Goal: Task Accomplishment & Management: Manage account settings

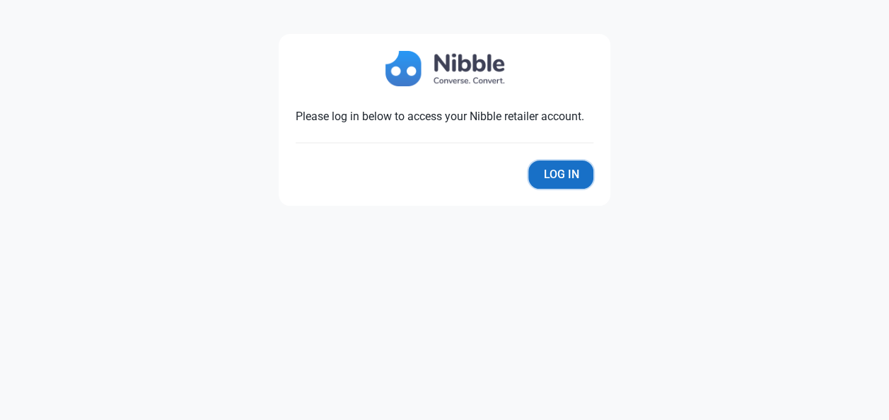
click at [568, 179] on button "Log In" at bounding box center [560, 175] width 65 height 28
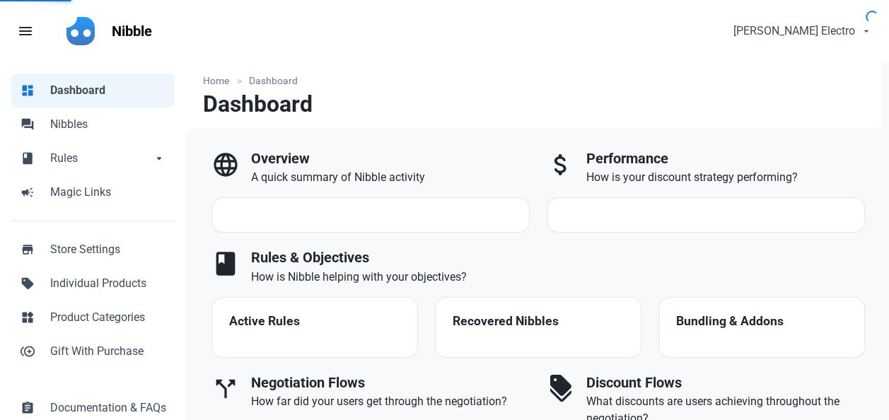
select select "7d"
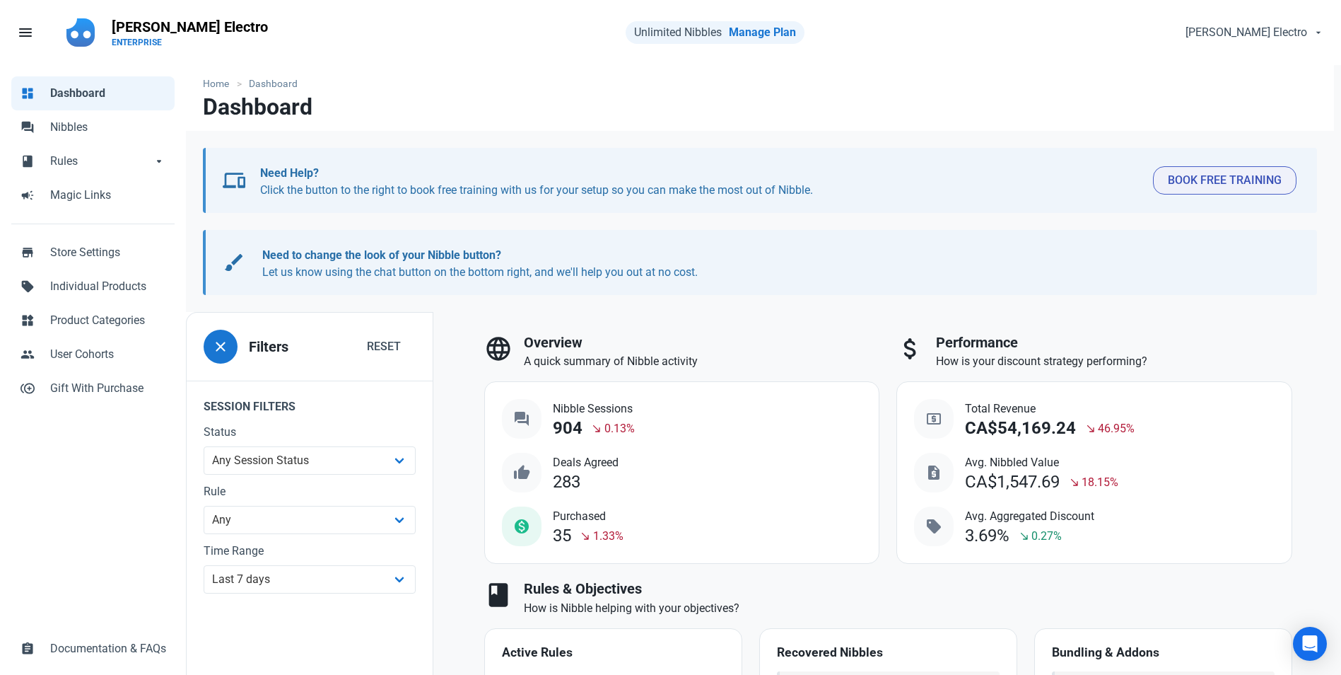
click at [77, 90] on span "Dashboard" at bounding box center [108, 93] width 116 height 17
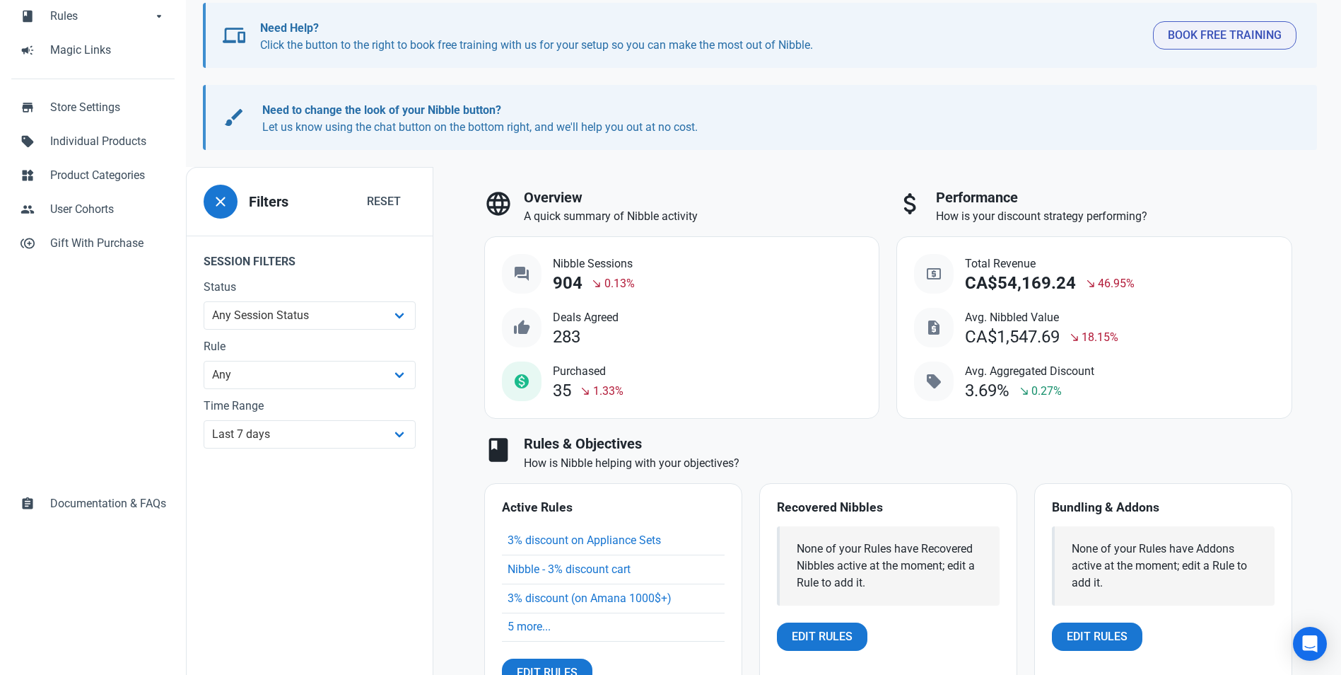
scroll to position [4, 0]
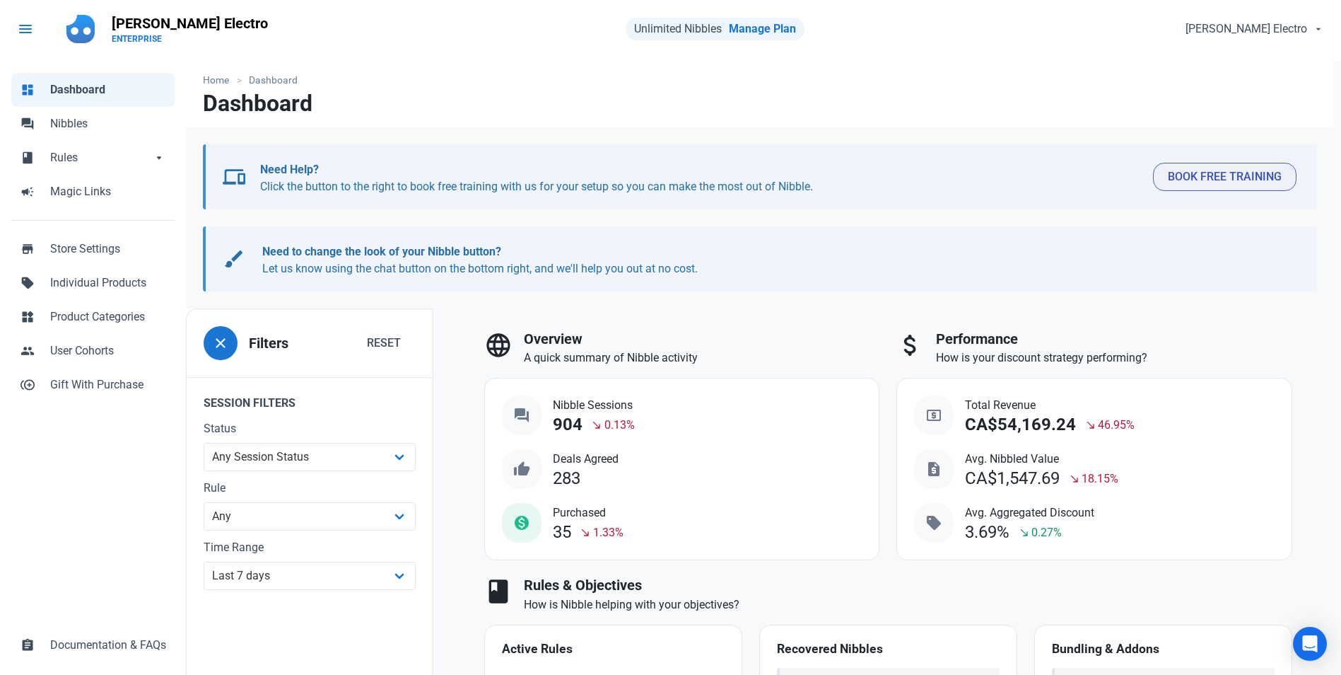
click at [12, 24] on link "menu" at bounding box center [32, 29] width 49 height 42
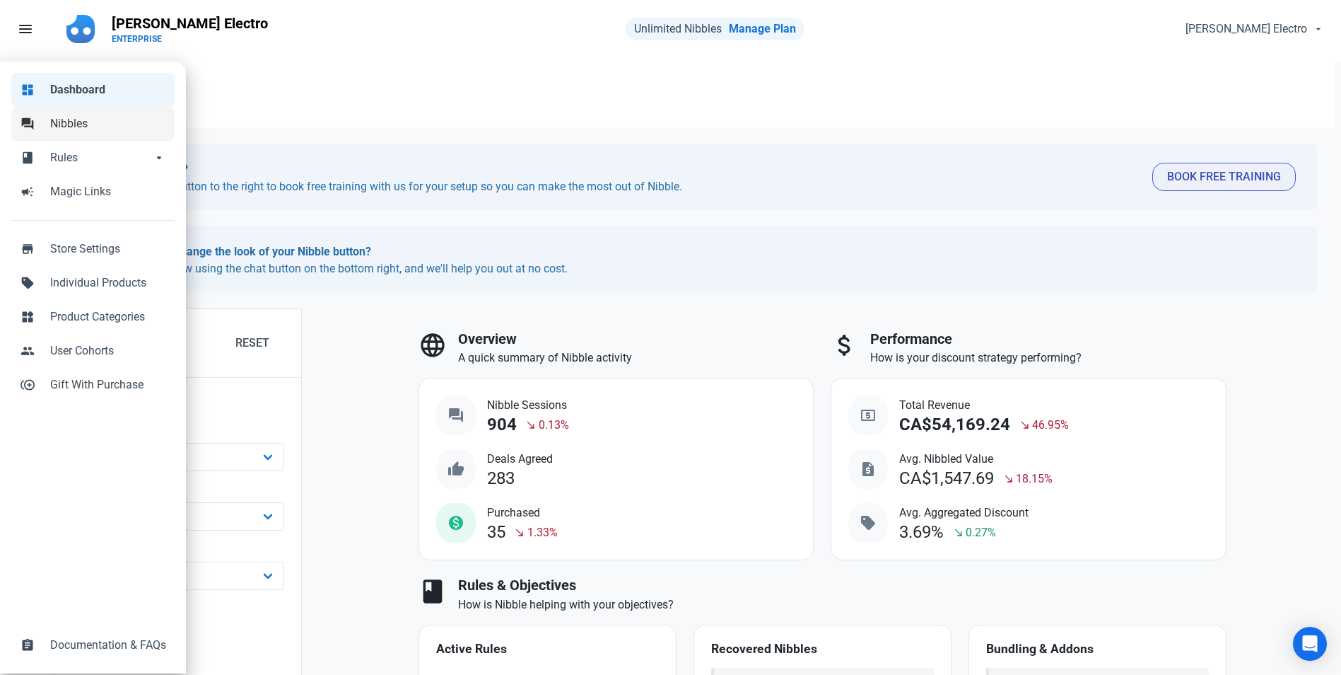
click at [28, 124] on span "forum" at bounding box center [28, 122] width 14 height 14
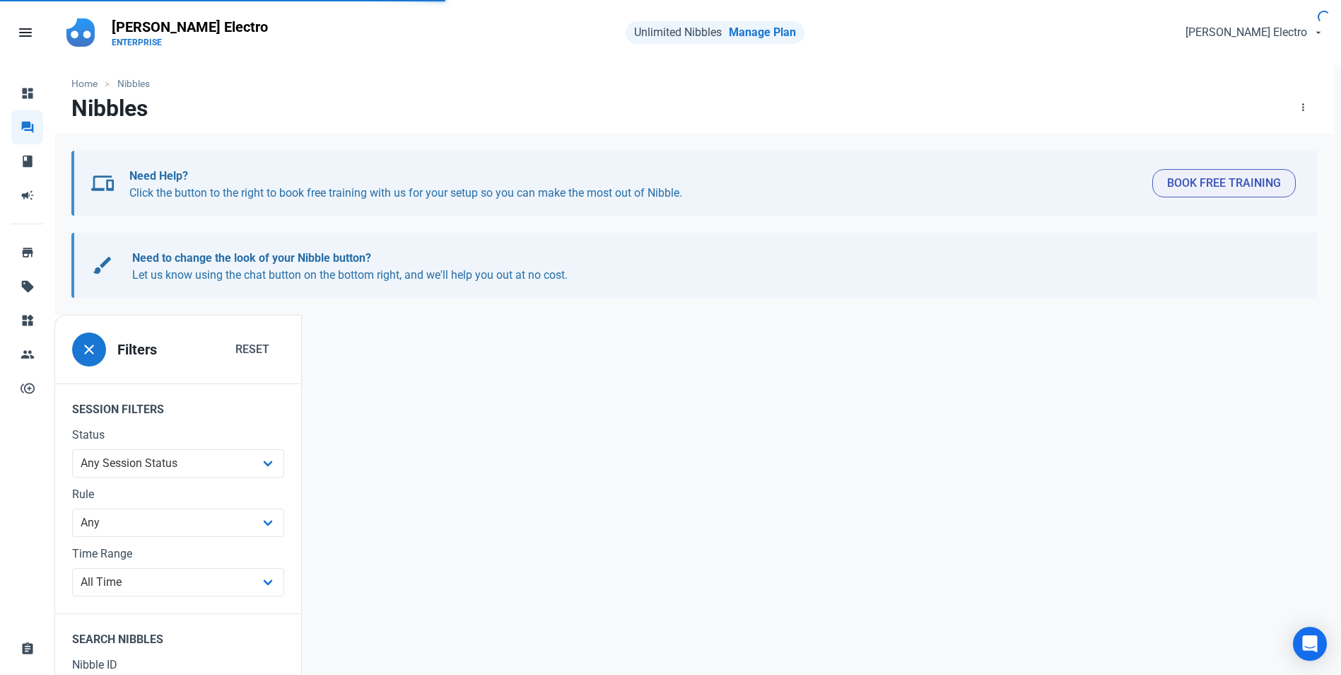
click at [479, 385] on div at bounding box center [822, 589] width 1041 height 549
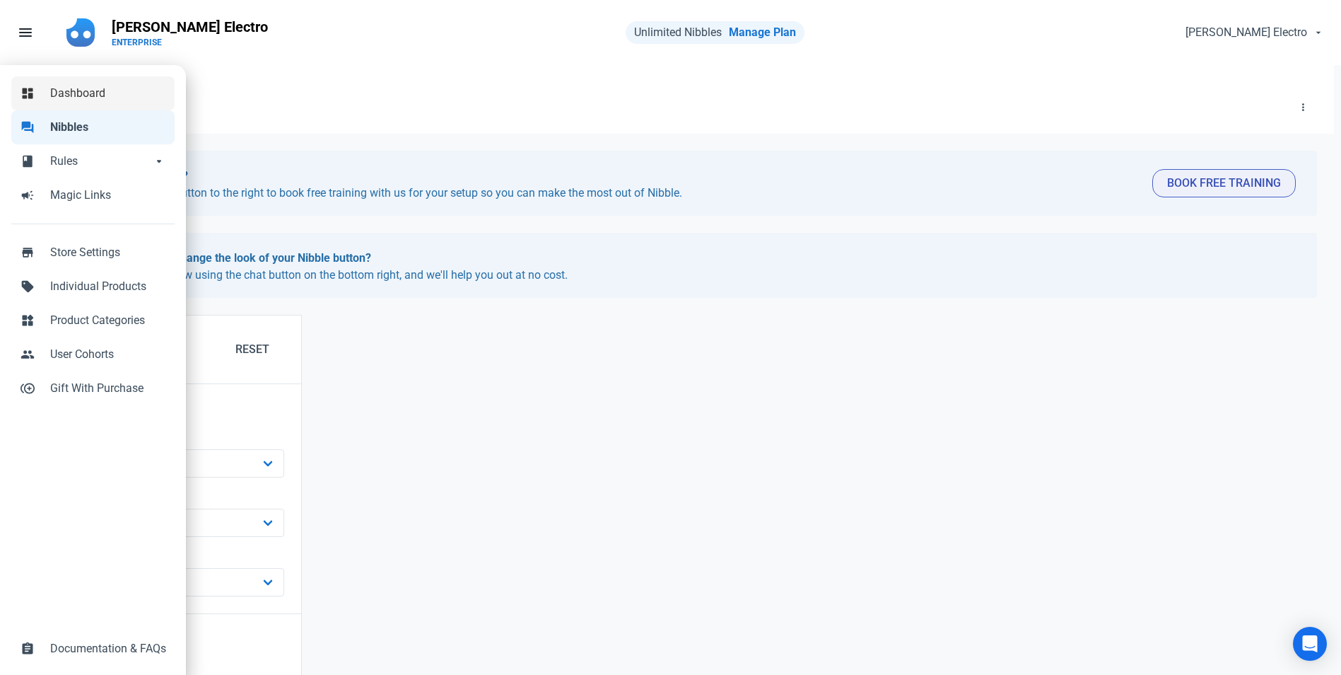
click at [52, 87] on span "Dashboard" at bounding box center [108, 93] width 116 height 17
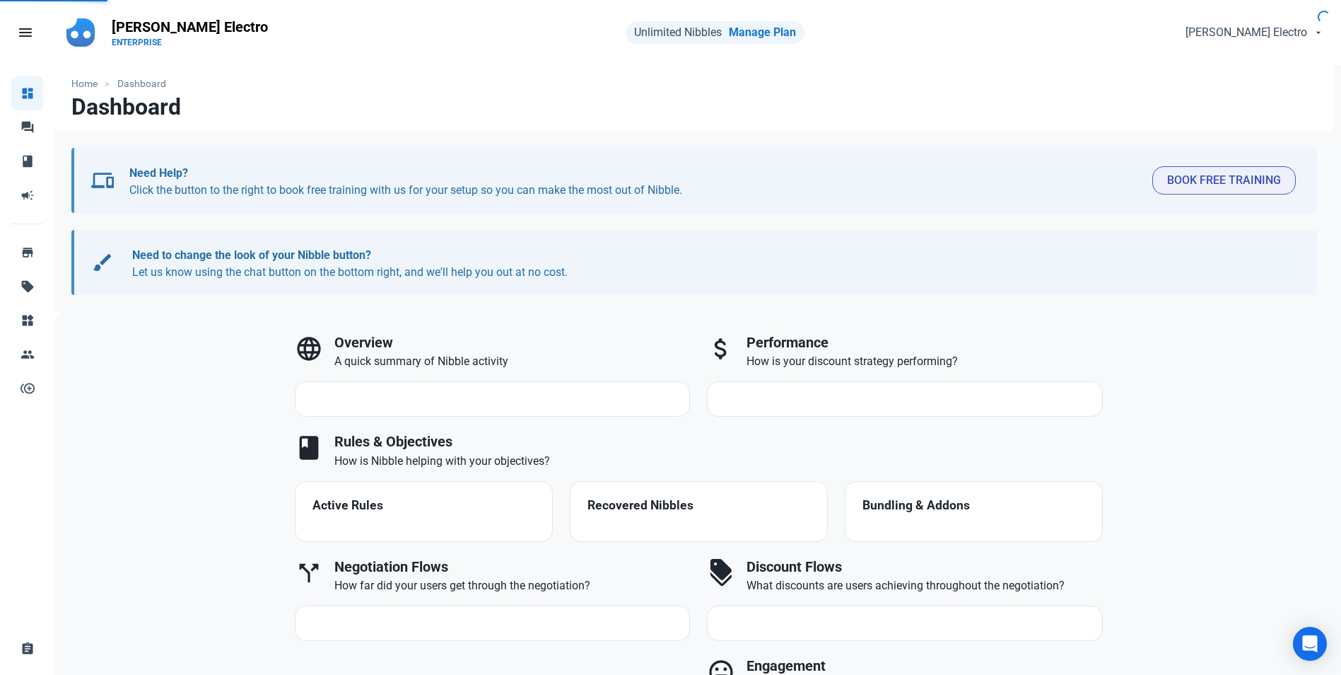
select select "7d"
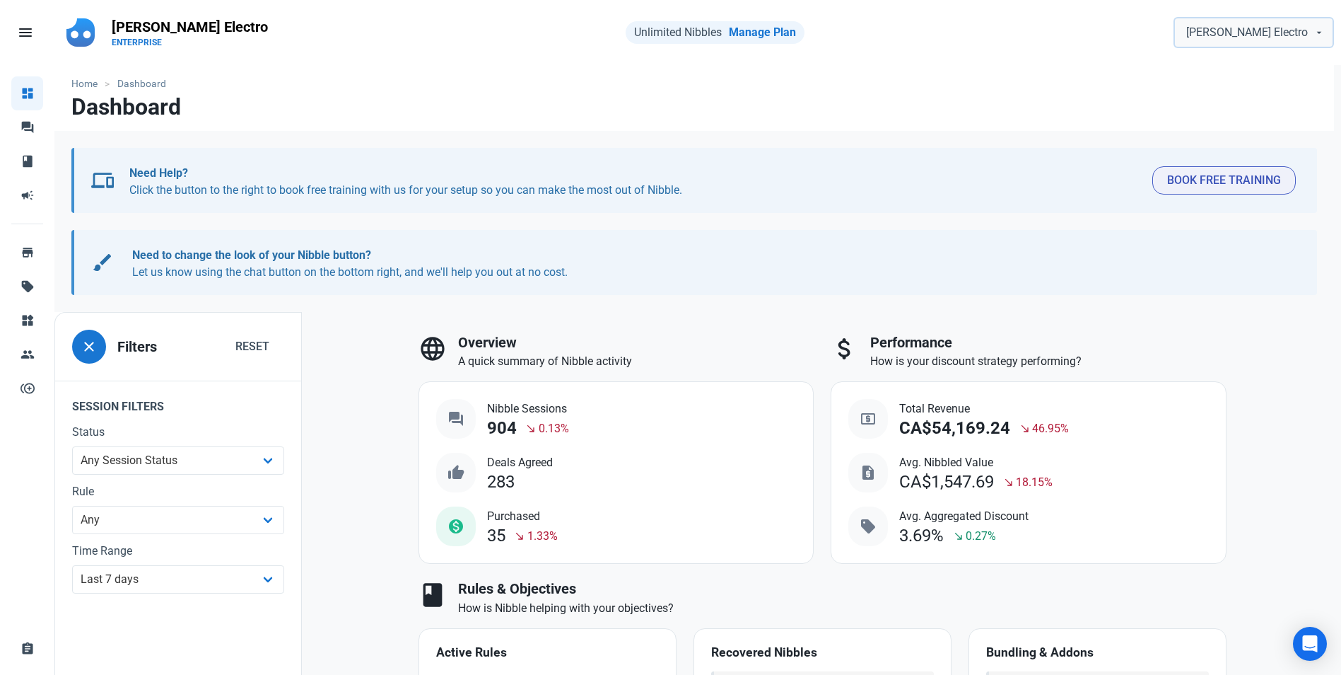
click at [888, 27] on button "[PERSON_NAME] Electro" at bounding box center [1254, 32] width 158 height 28
click at [841, 162] on div "Need Help? Click the button to the right to book free training with us for your…" at bounding box center [634, 180] width 1011 height 37
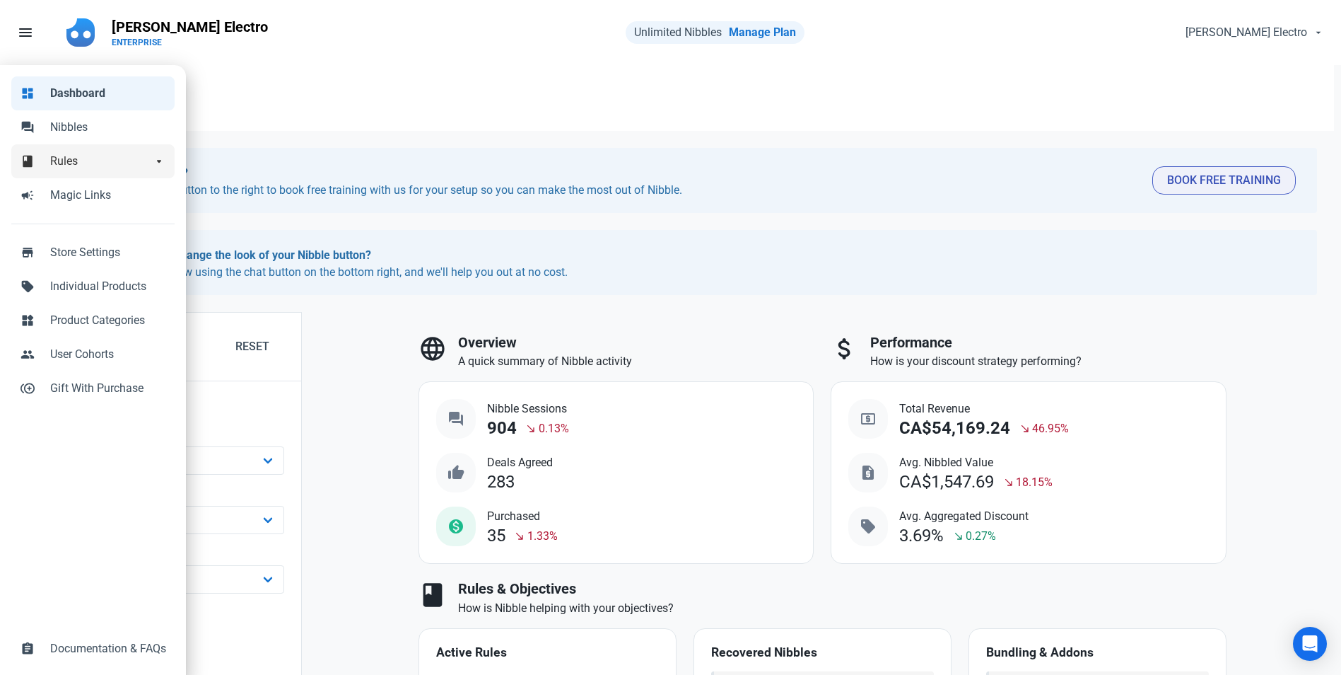
click at [161, 161] on span "arrow_drop_down" at bounding box center [159, 160] width 14 height 14
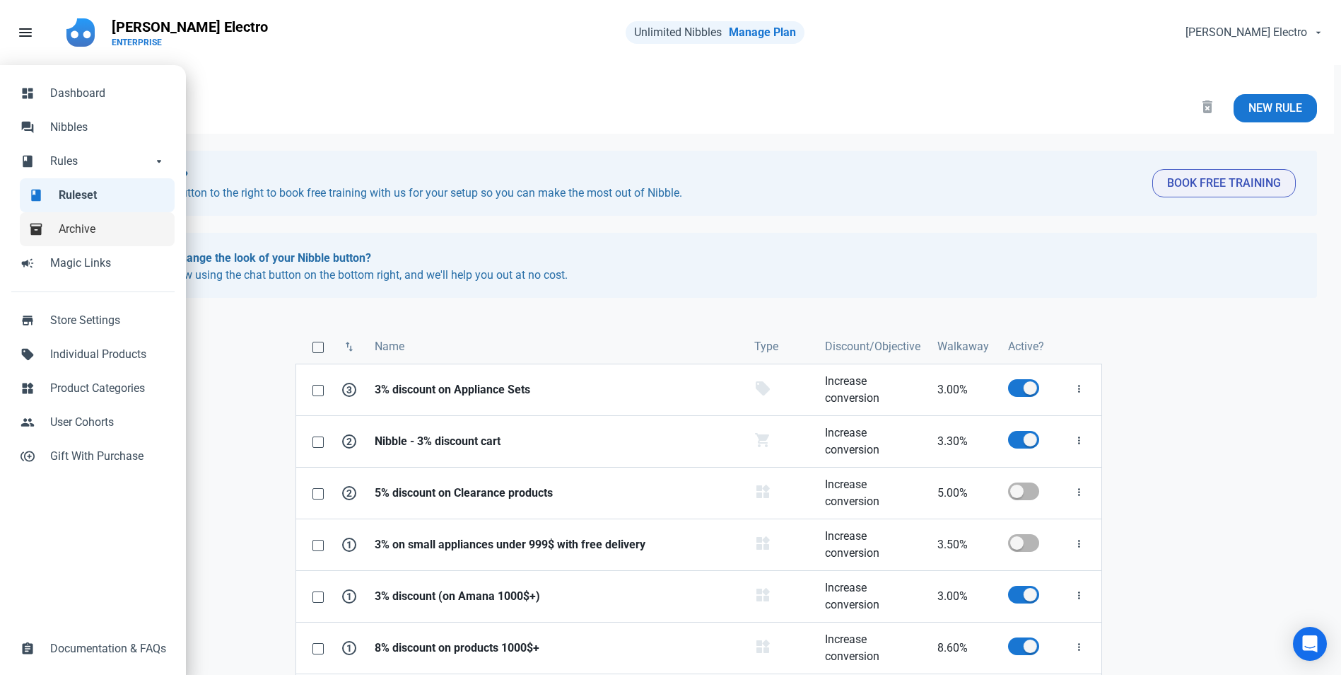
click at [73, 231] on span "Archive" at bounding box center [112, 229] width 107 height 17
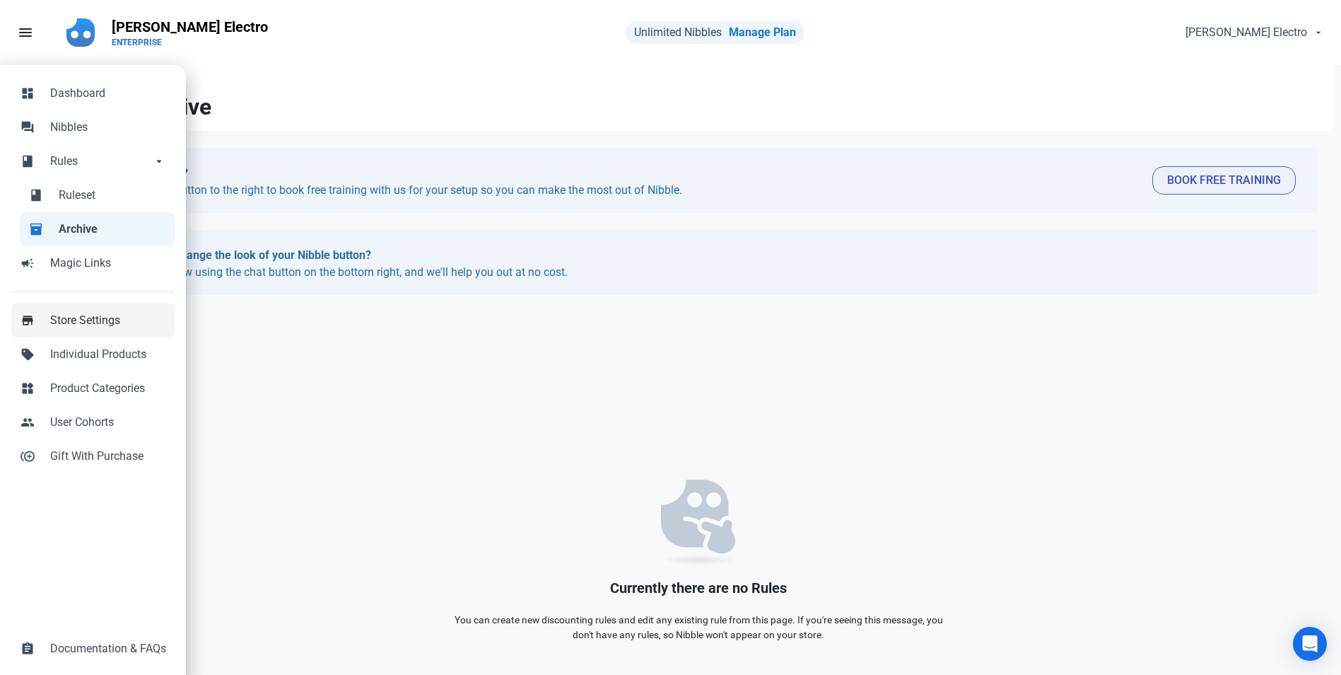
click at [98, 324] on span "Store Settings" at bounding box center [108, 320] width 116 height 17
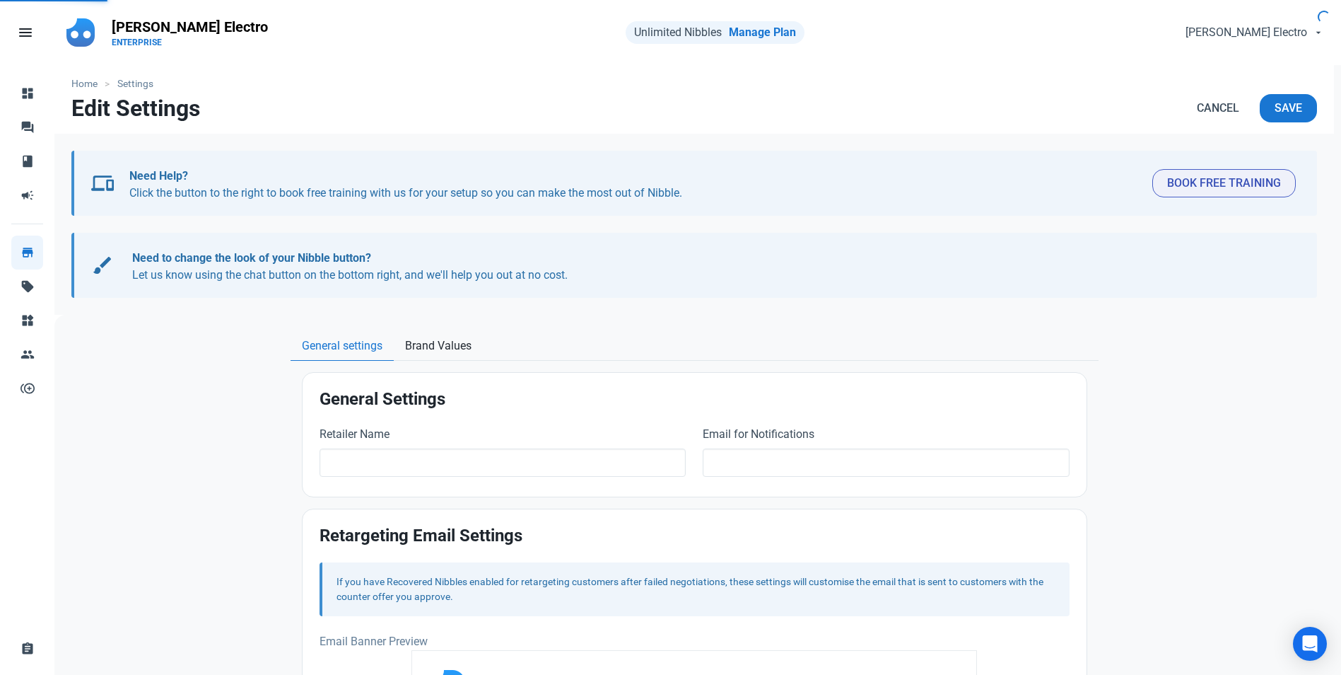
type input "[PERSON_NAME] Electro"
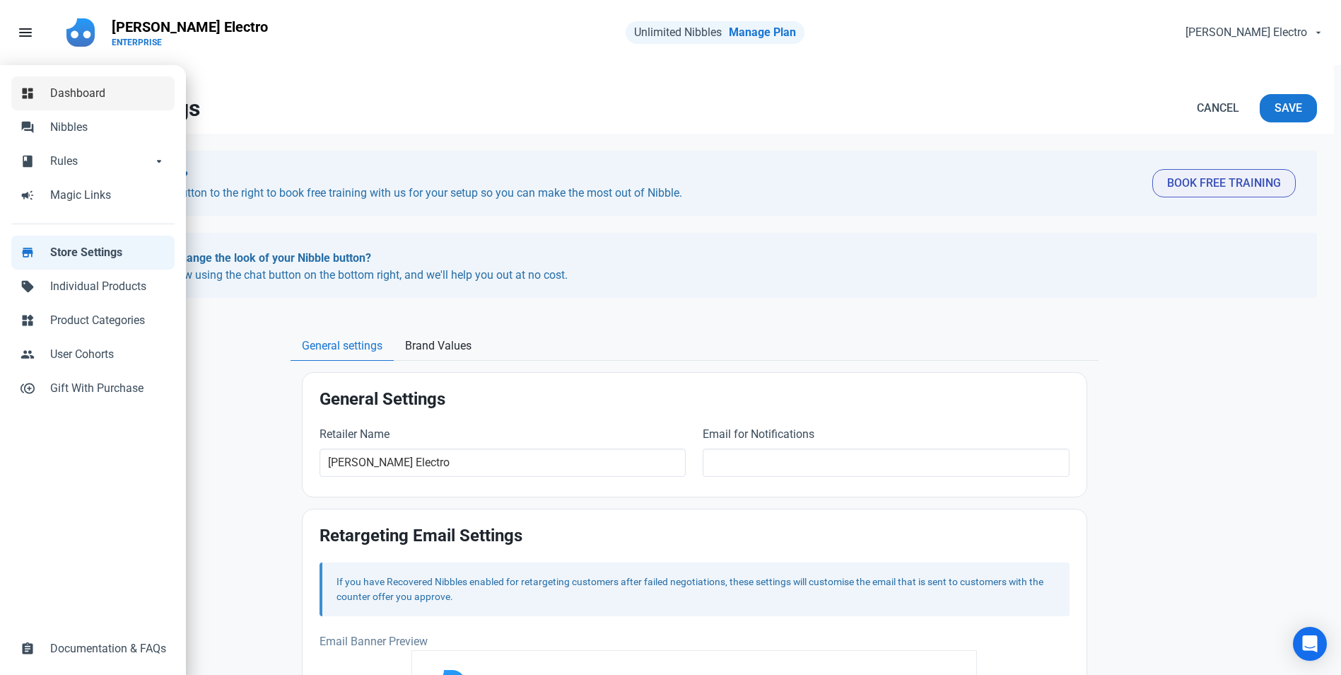
click at [59, 92] on span "Dashboard" at bounding box center [108, 93] width 116 height 17
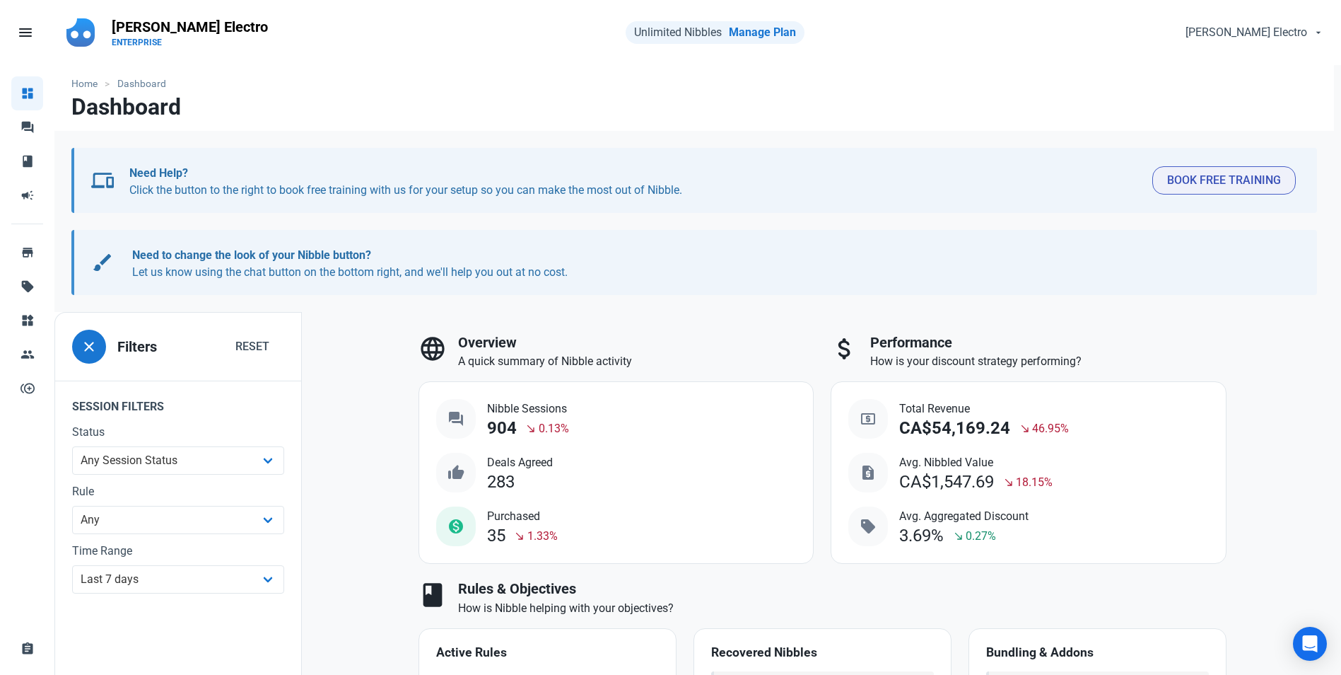
click at [440, 354] on span "language" at bounding box center [433, 348] width 28 height 28
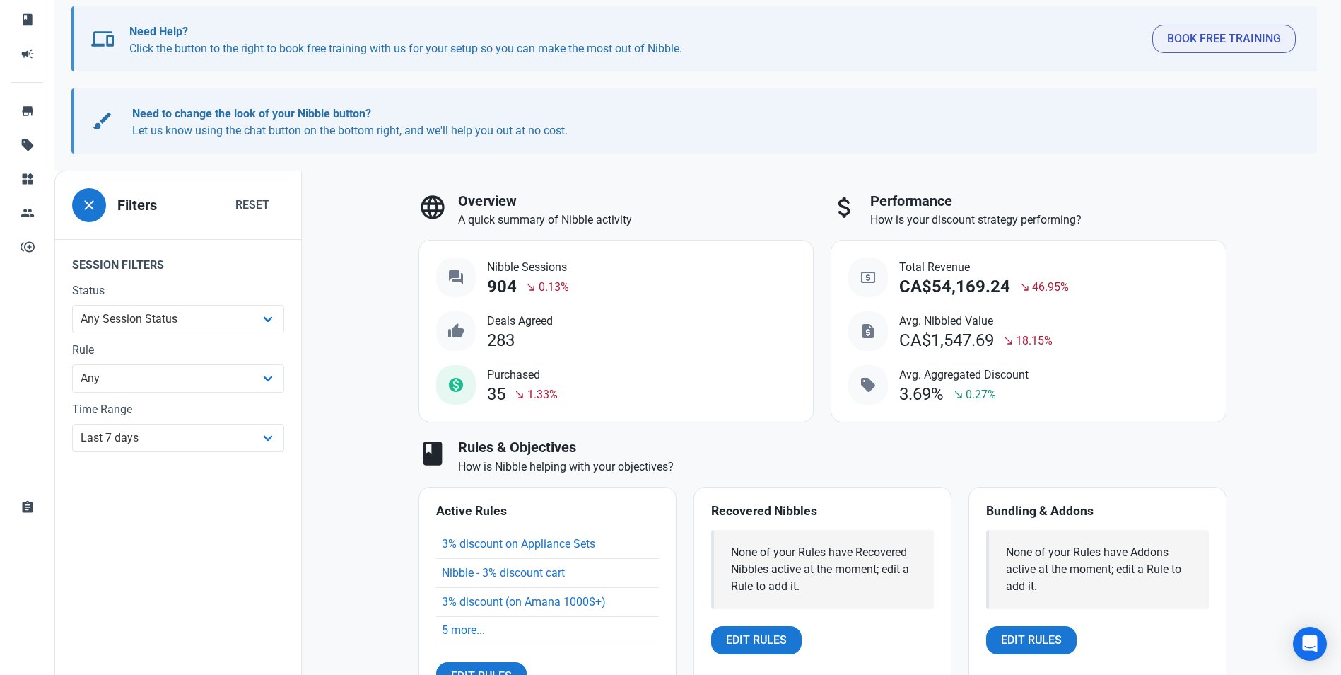
scroll to position [212, 0]
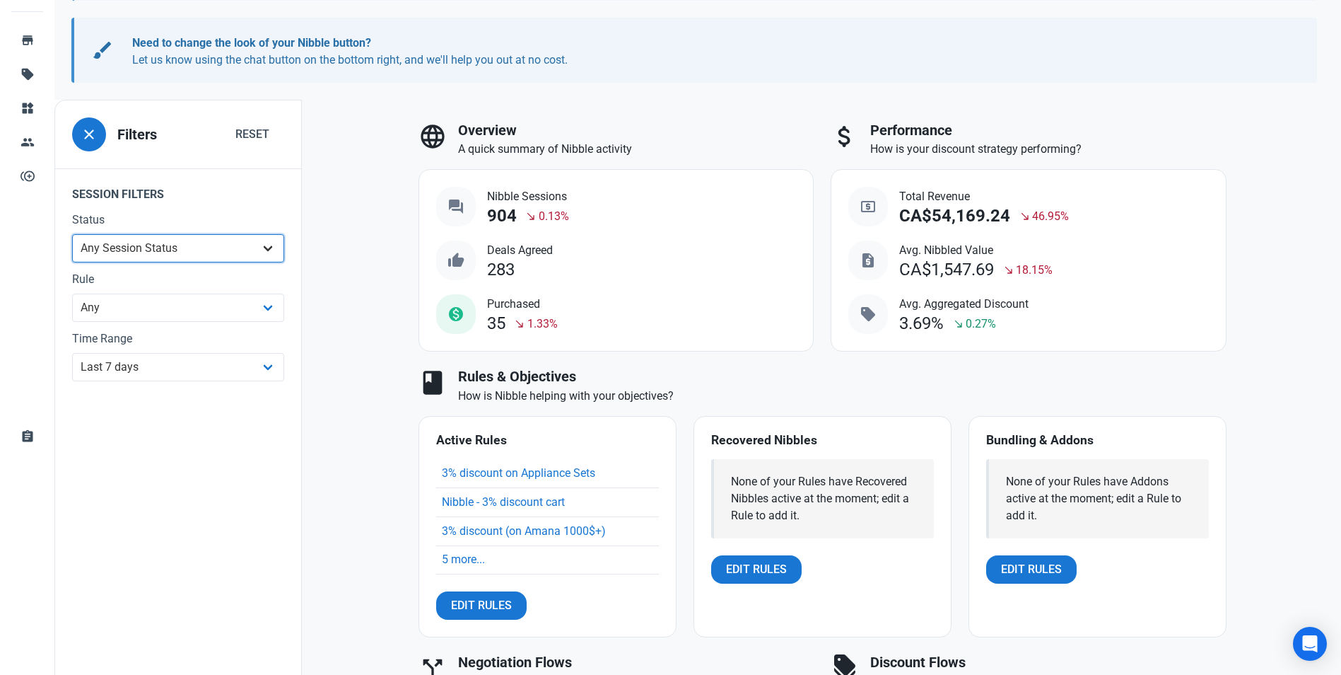
click at [266, 247] on select "Any Session Status Abandoned - negotiated Abandoned - after final offer Abandon…" at bounding box center [178, 248] width 212 height 28
click at [264, 364] on select "All Time Last day Last 7 days Last 30 days Last 90 days Last 180 days Last 365 …" at bounding box center [178, 367] width 212 height 28
select select "all"
click at [72, 381] on select "All Time Last day Last 7 days Last 30 days Last 90 days Last 180 days Last 365 …" at bounding box center [178, 367] width 212 height 28
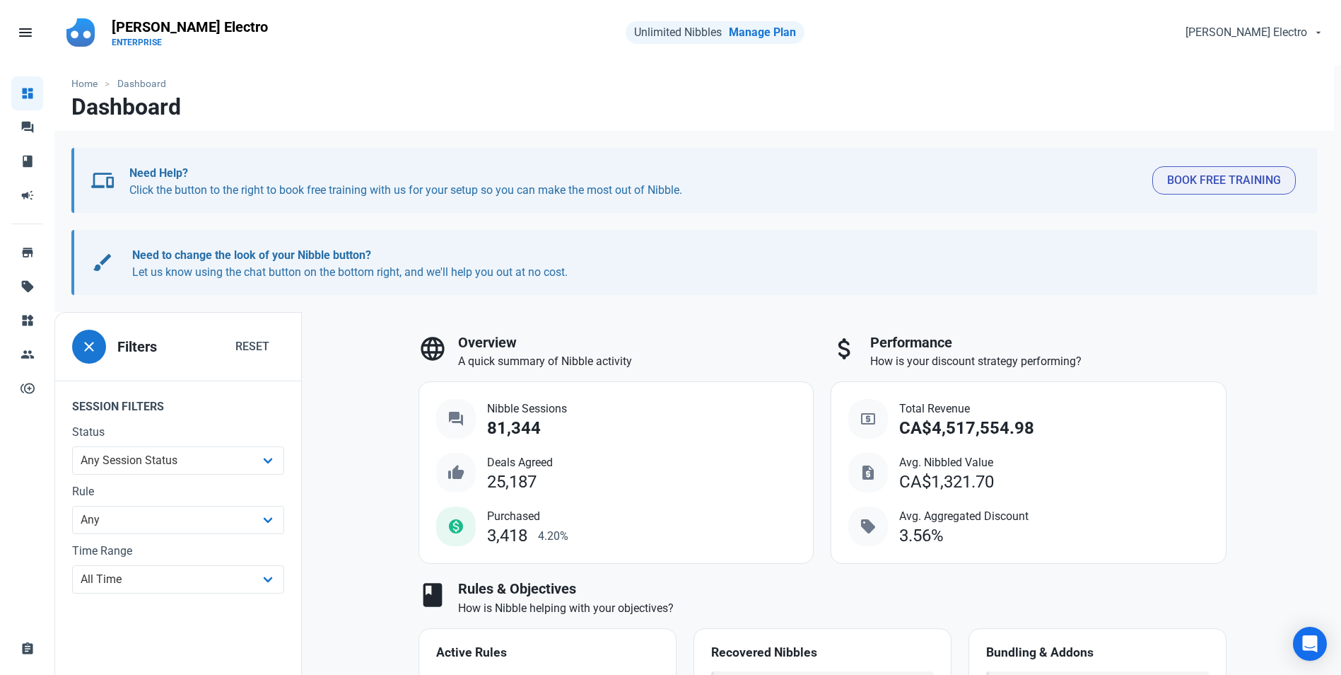
scroll to position [71, 0]
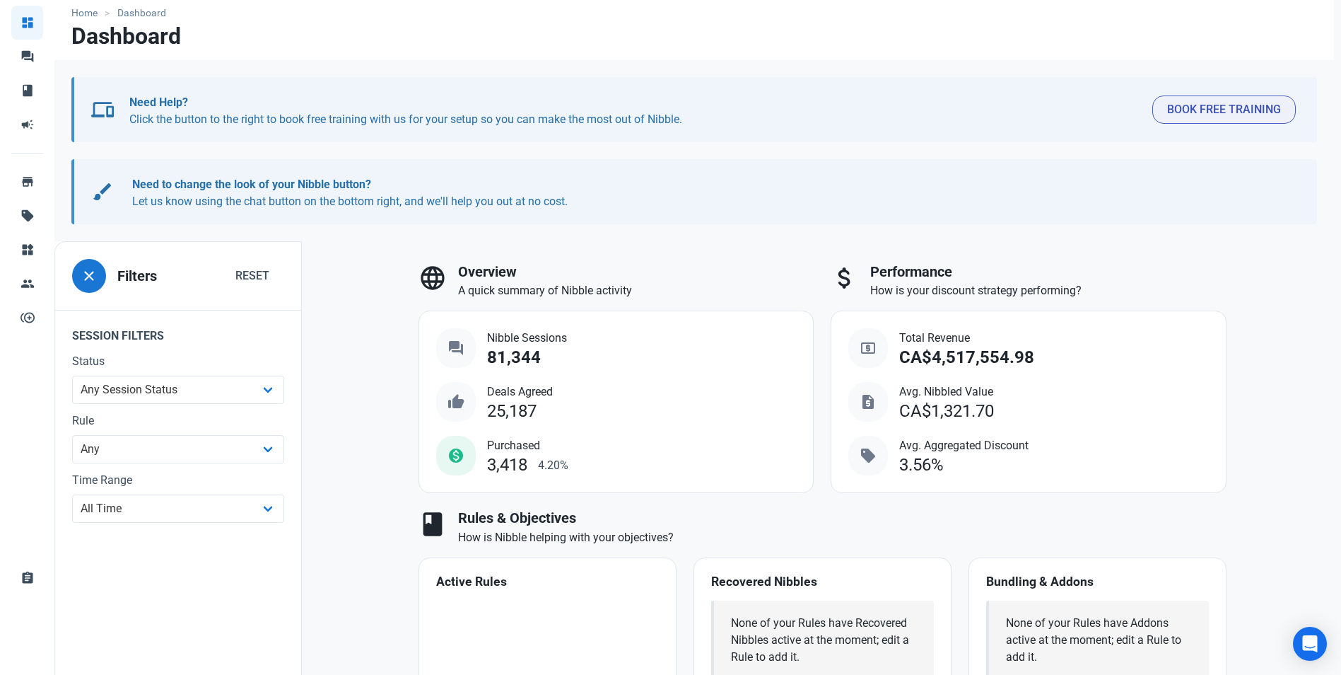
click at [868, 419] on span "sell" at bounding box center [868, 455] width 17 height 17
drag, startPoint x: 581, startPoint y: 247, endPoint x: 1044, endPoint y: 185, distance: 467.3
click at [888, 185] on p "Need to change the look of your Nibble button? Let us know using the chat butto…" at bounding box center [707, 193] width 1150 height 34
